Goal: Navigation & Orientation: Find specific page/section

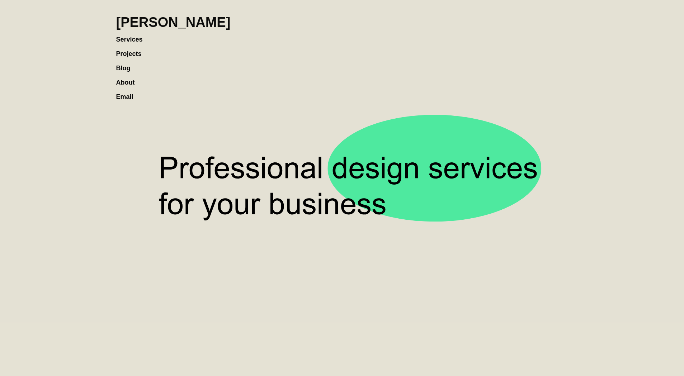
click at [126, 53] on link "Projects" at bounding box center [132, 50] width 33 height 14
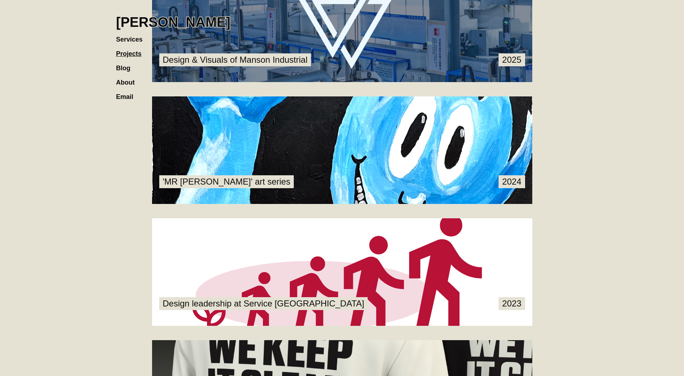
scroll to position [321, 0]
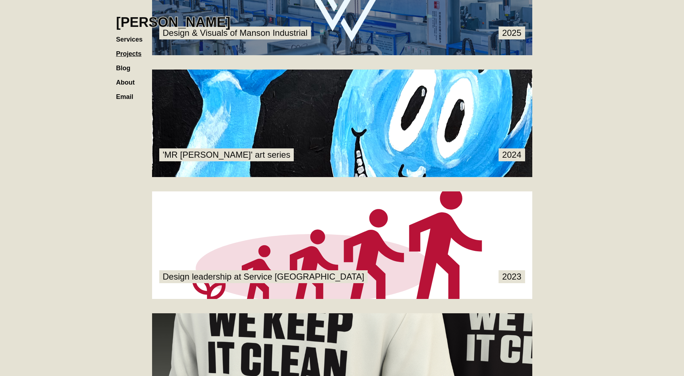
click at [277, 91] on link at bounding box center [342, 124] width 380 height 108
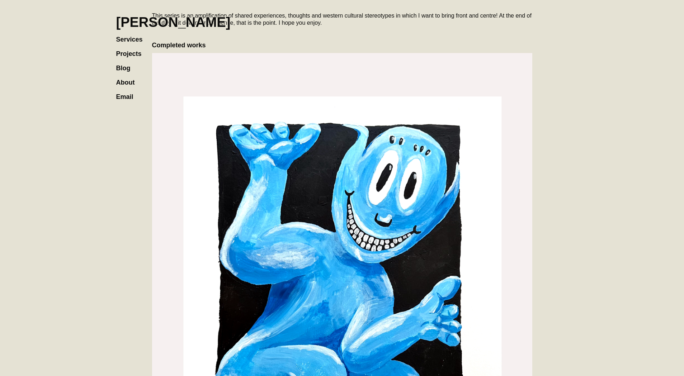
scroll to position [260, 0]
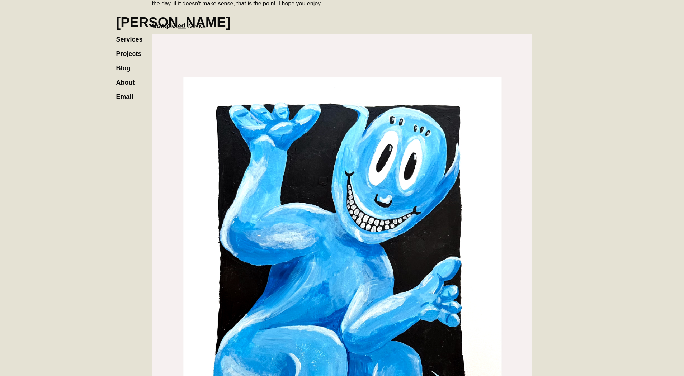
click at [132, 54] on link "Projects" at bounding box center [132, 50] width 33 height 14
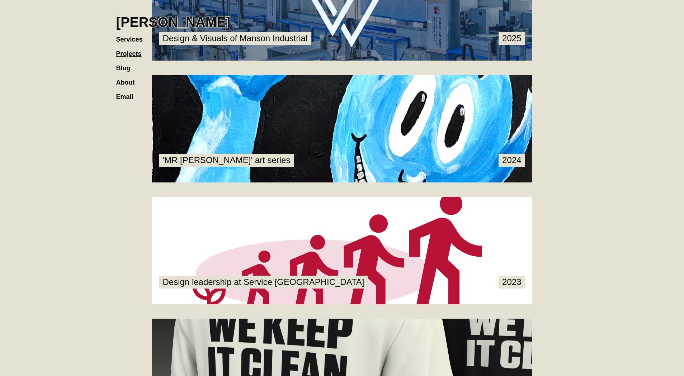
scroll to position [387, 0]
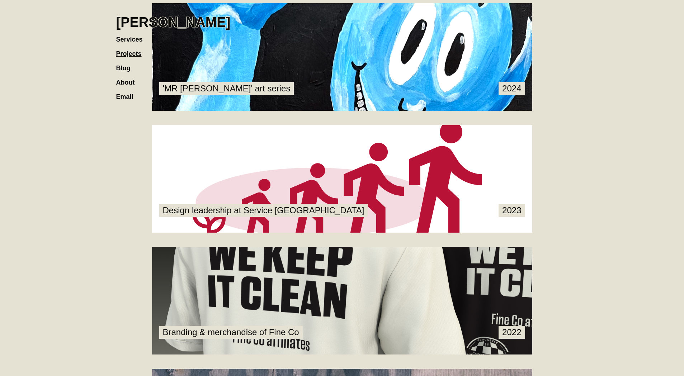
click at [321, 256] on link at bounding box center [342, 301] width 380 height 108
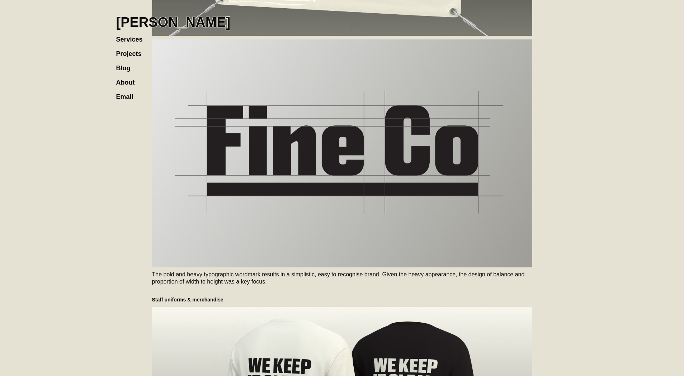
scroll to position [748, 0]
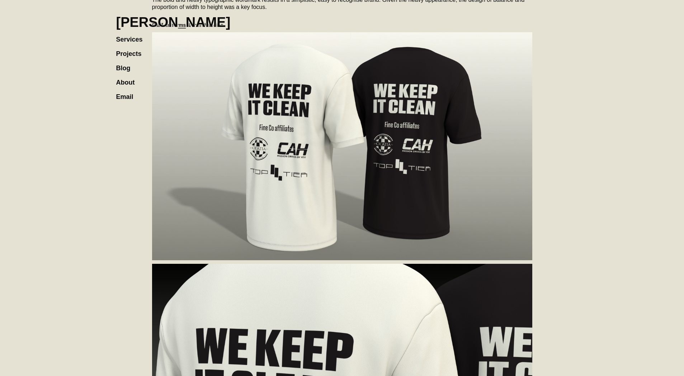
click at [165, 27] on h1 "[PERSON_NAME]" at bounding box center [173, 22] width 114 height 16
click at [122, 82] on link "About" at bounding box center [129, 79] width 26 height 14
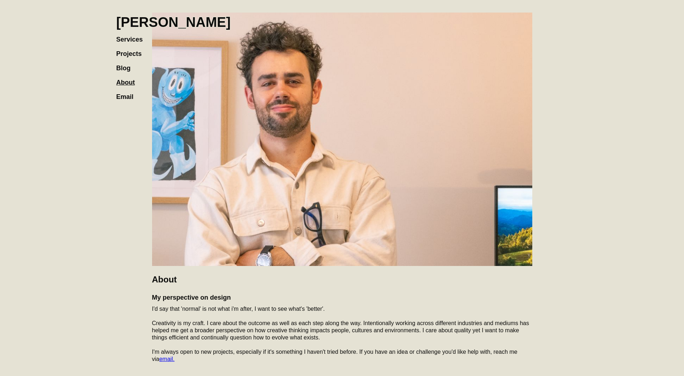
scroll to position [215, 0]
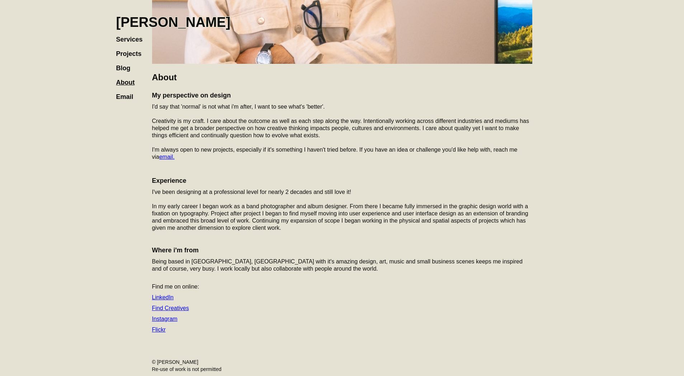
click at [166, 308] on link "Find Creatives" at bounding box center [170, 308] width 37 height 6
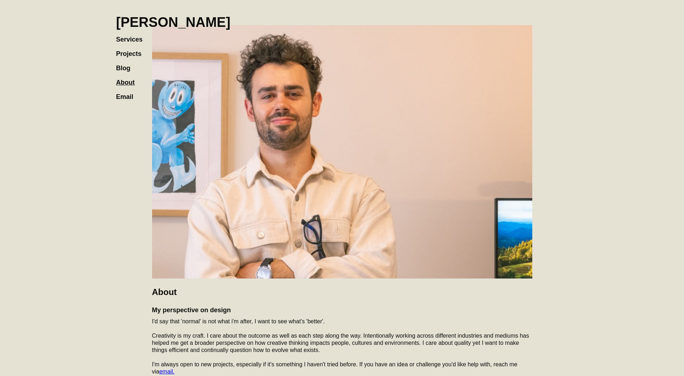
scroll to position [215, 0]
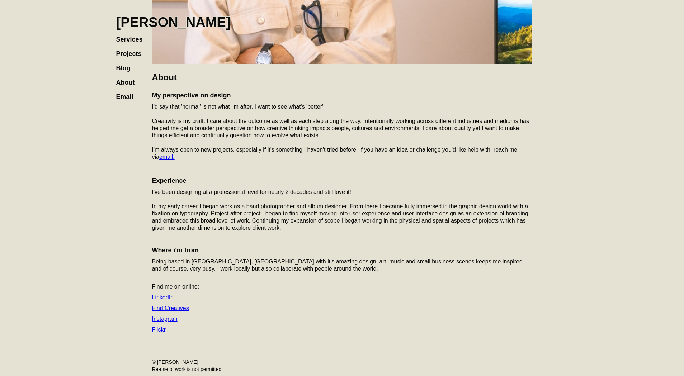
click at [182, 309] on link "Find Creatives" at bounding box center [170, 308] width 37 height 6
